Goal: Task Accomplishment & Management: Complete application form

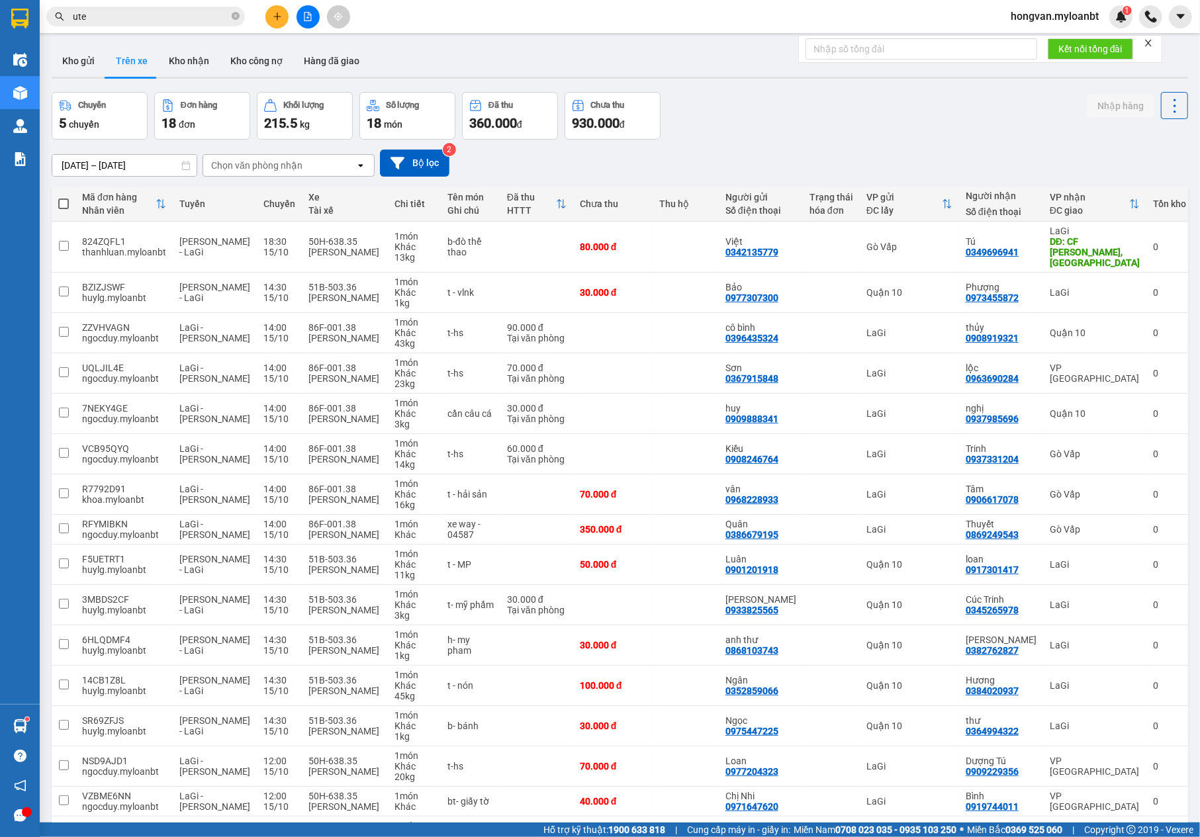
scroll to position [150, 0]
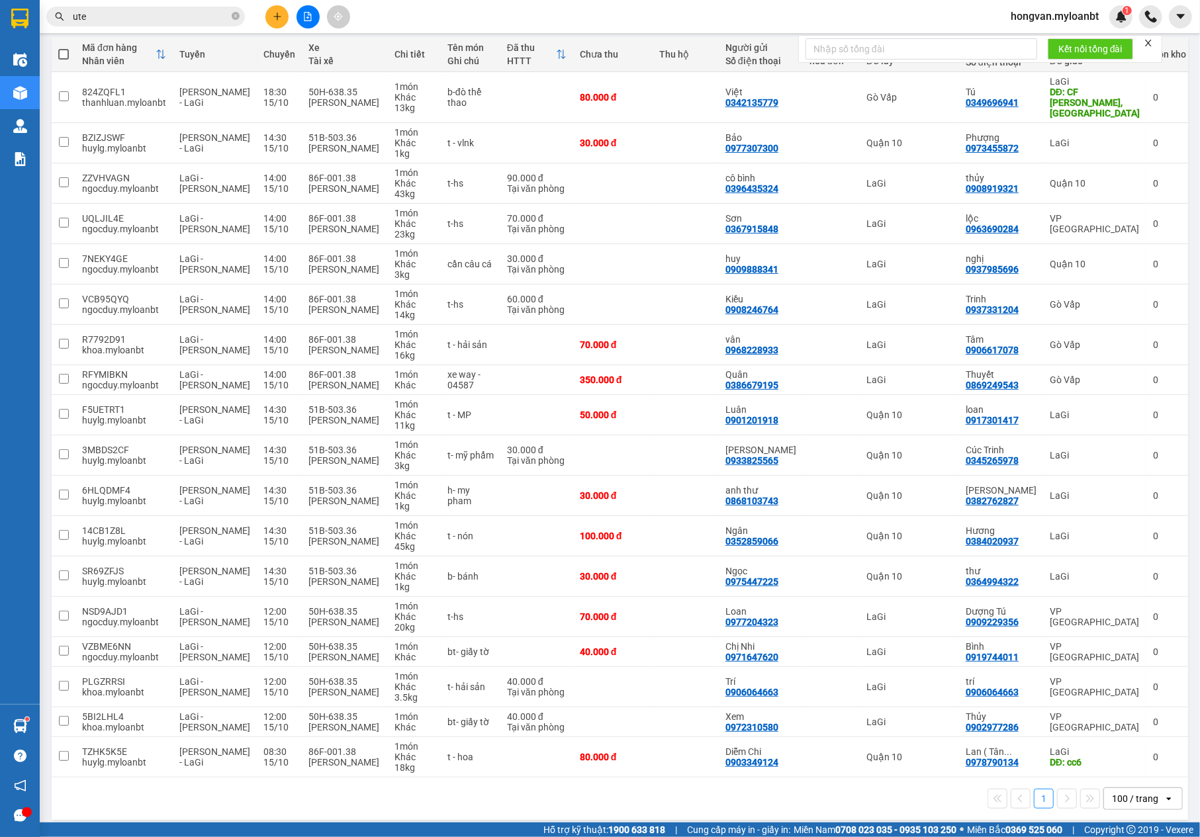
click at [130, 23] on input "ute" at bounding box center [151, 16] width 156 height 15
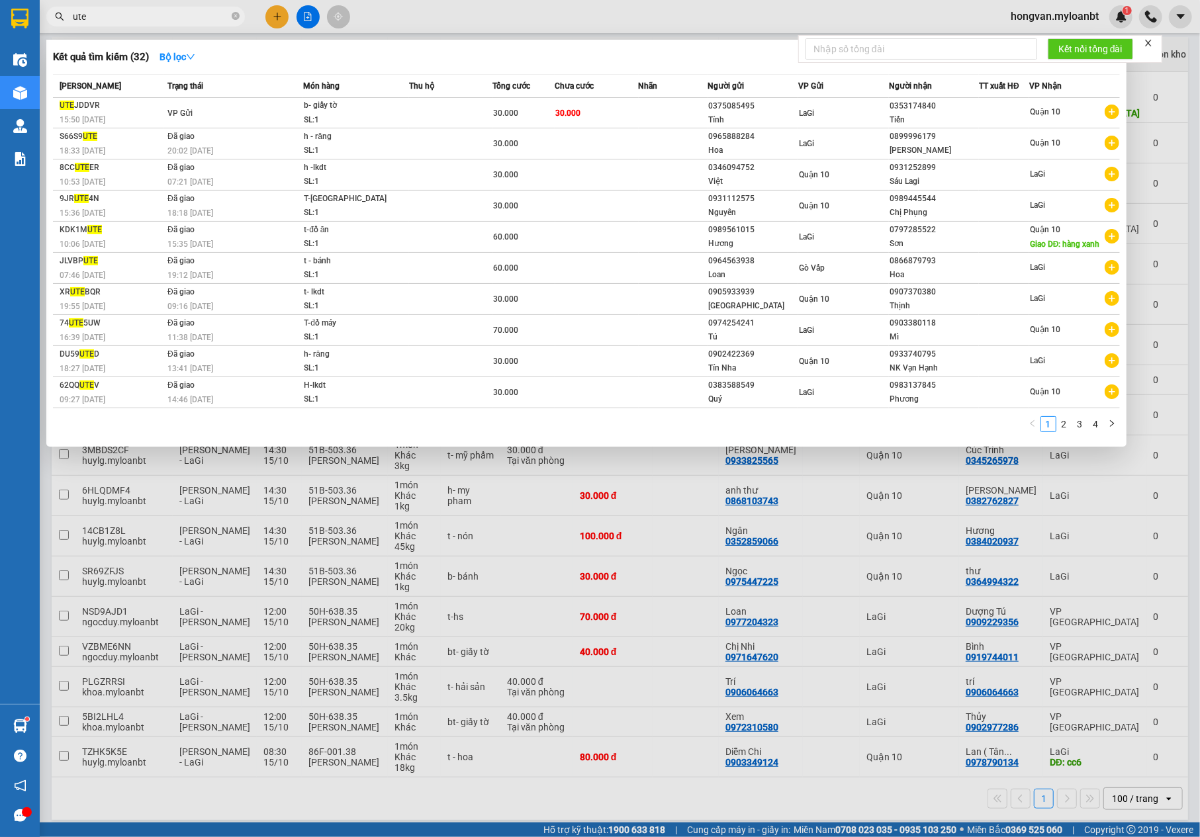
click at [130, 22] on input "ute" at bounding box center [151, 16] width 156 height 15
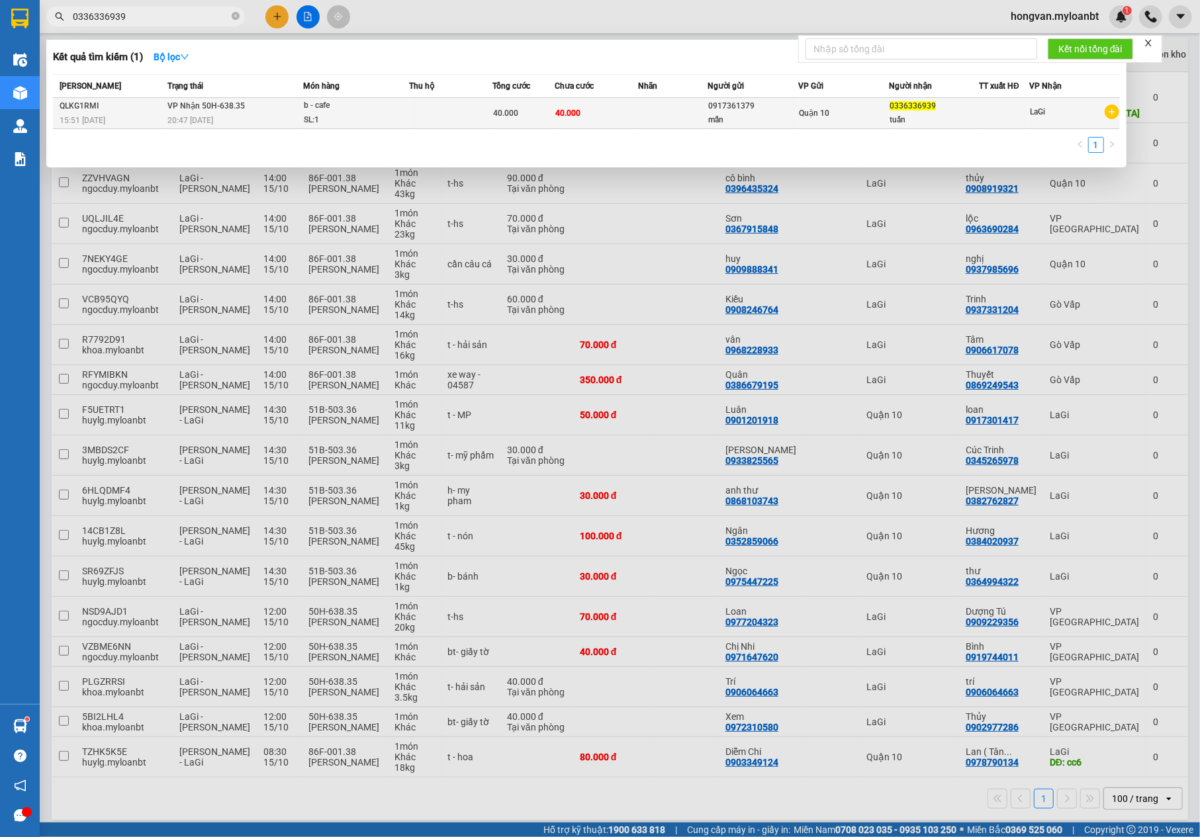
type input "0336336939"
click at [771, 109] on div "0917361379" at bounding box center [753, 106] width 89 height 14
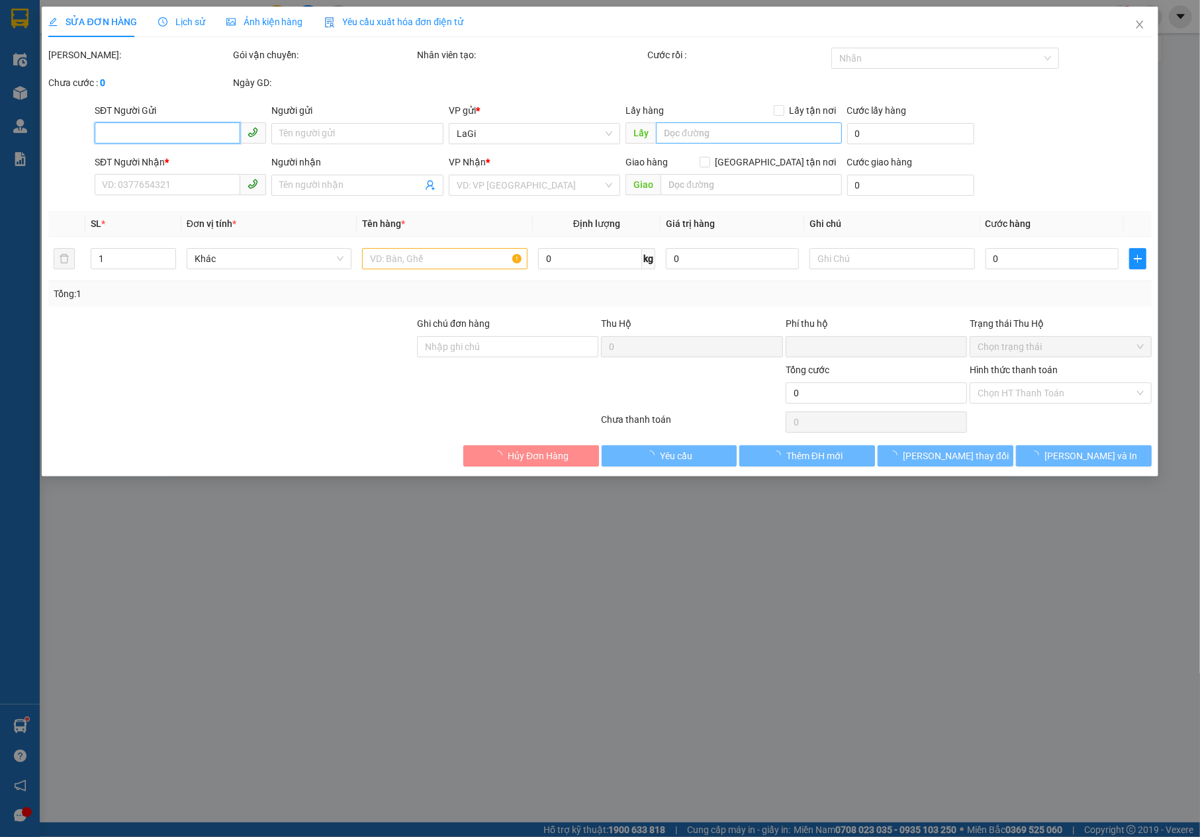
type input "0917361379"
type input "mẫn"
type input "0336336939"
type input "tuấn"
type input "0"
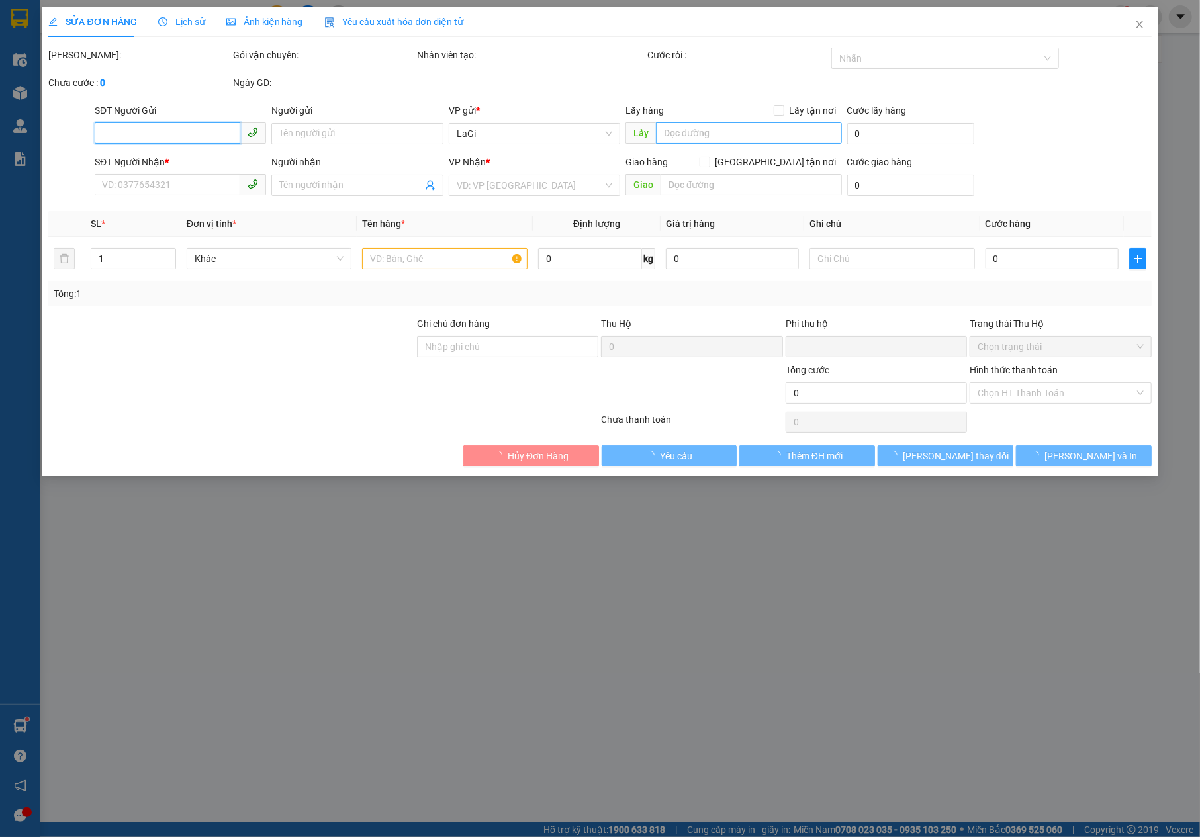
type input "40.000"
